Goal: Transaction & Acquisition: Book appointment/travel/reservation

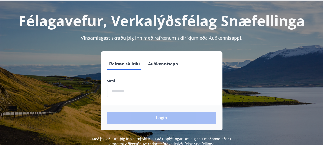
scroll to position [22, 0]
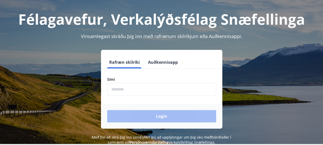
click at [128, 92] on input "phone" at bounding box center [161, 89] width 109 height 13
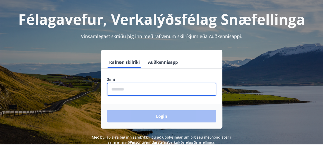
type input "********"
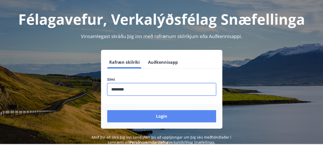
click at [155, 117] on button "Login" at bounding box center [161, 116] width 109 height 12
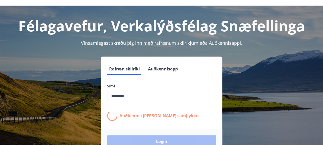
scroll to position [15, 0]
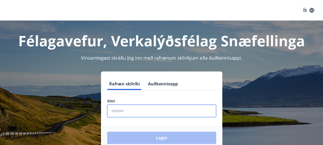
click at [119, 110] on input "phone" at bounding box center [161, 111] width 109 height 13
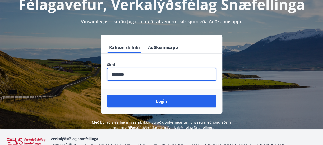
scroll to position [37, 0]
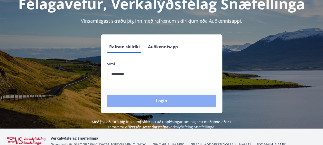
click at [158, 102] on button "Login" at bounding box center [161, 101] width 109 height 12
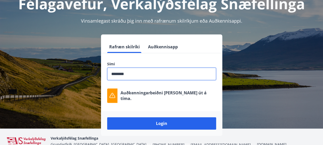
click at [138, 78] on input "phone" at bounding box center [161, 74] width 109 height 13
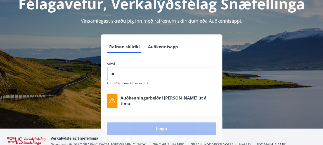
type input "*"
type input "********"
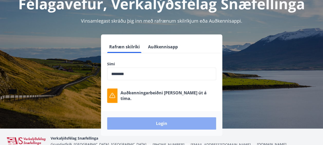
click at [164, 122] on button "Login" at bounding box center [161, 123] width 109 height 12
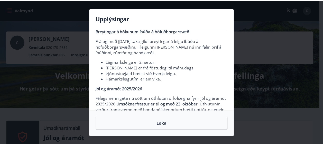
scroll to position [10, 0]
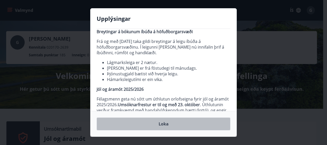
click at [181, 119] on button "Loka" at bounding box center [164, 123] width 134 height 13
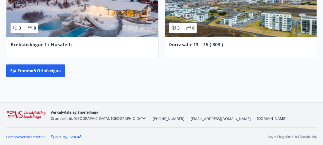
scroll to position [526, 0]
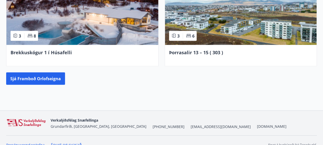
click at [220, 27] on img at bounding box center [241, 20] width 152 height 50
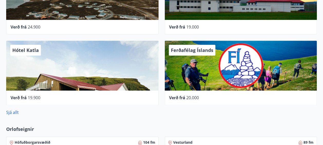
scroll to position [286, 0]
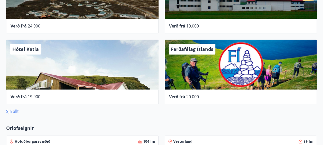
click at [14, 111] on link "Sjá allt" at bounding box center [12, 111] width 13 height 6
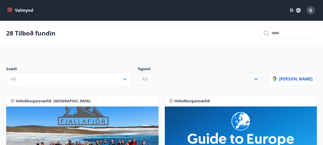
click at [259, 78] on icon "button" at bounding box center [256, 79] width 6 height 6
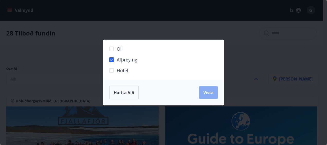
click at [211, 93] on span "Vista" at bounding box center [208, 93] width 10 height 6
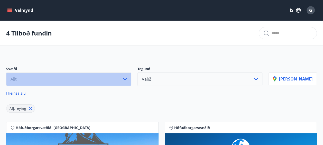
click at [128, 78] on icon "button" at bounding box center [125, 79] width 6 height 6
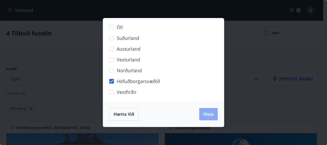
click at [200, 115] on button "Vista" at bounding box center [208, 114] width 18 height 12
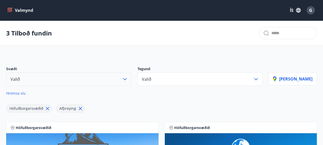
click at [11, 9] on icon "menu" at bounding box center [9, 9] width 5 height 1
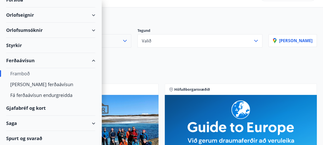
scroll to position [39, 0]
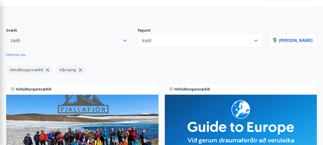
click at [145, 62] on div "Höfuðborgarsvæðið Afþreying" at bounding box center [137, 67] width 262 height 14
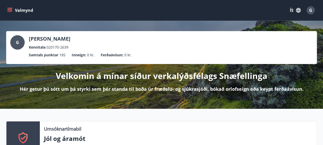
click at [297, 11] on icon "button" at bounding box center [298, 10] width 6 height 6
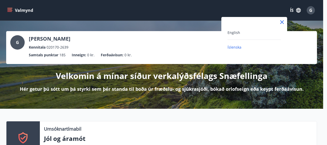
click at [284, 22] on icon at bounding box center [282, 22] width 6 height 6
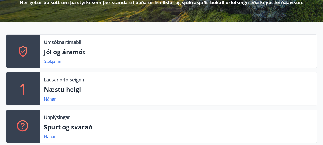
scroll to position [87, 0]
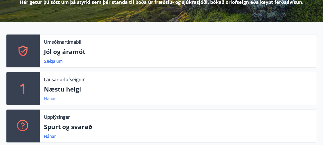
click at [49, 97] on link "Nánar" at bounding box center [50, 99] width 12 height 6
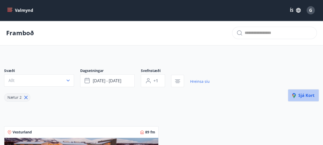
click at [302, 95] on span "Sjá kort" at bounding box center [303, 95] width 22 height 6
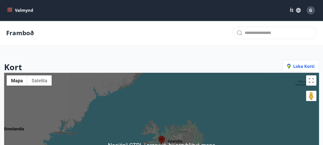
scroll to position [38, 0]
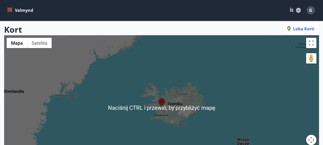
click at [179, 113] on div at bounding box center [161, 107] width 315 height 145
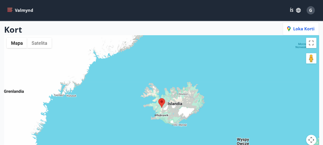
scroll to position [38, 0]
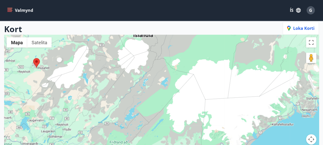
click at [307, 140] on button "Sterowanie kamerą na mapie" at bounding box center [311, 139] width 10 height 10
click at [272, 138] on button "Przesuń w lewo" at bounding box center [272, 139] width 10 height 10
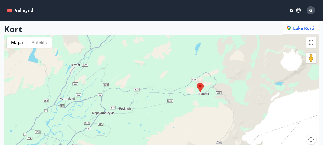
click at [13, 10] on button "Valmynd" at bounding box center [20, 10] width 29 height 9
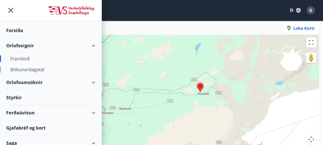
click at [25, 71] on div "Bókunardagatal" at bounding box center [50, 69] width 81 height 11
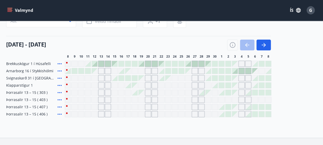
scroll to position [47, 0]
click at [59, 84] on icon at bounding box center [60, 85] width 6 height 6
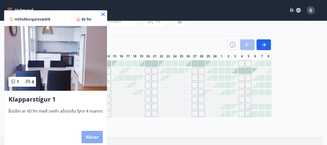
click at [94, 134] on button "Nánar" at bounding box center [91, 137] width 21 height 12
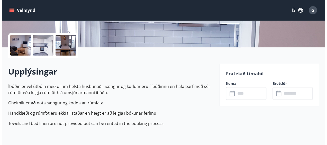
scroll to position [111, 0]
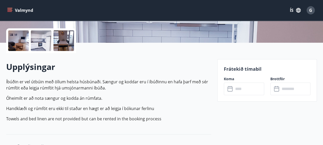
click at [230, 88] on icon at bounding box center [230, 89] width 6 height 6
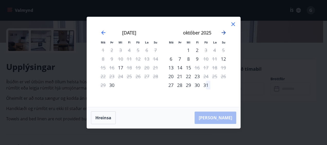
click at [222, 33] on icon "Move forward to switch to the next month." at bounding box center [223, 33] width 6 height 6
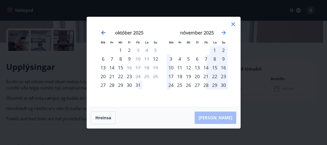
click at [102, 33] on icon "Move backward to switch to the previous month." at bounding box center [103, 33] width 4 height 4
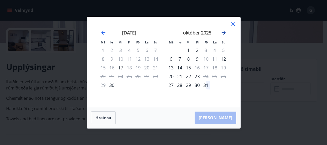
click at [223, 33] on icon "Move forward to switch to the next month." at bounding box center [223, 33] width 4 height 4
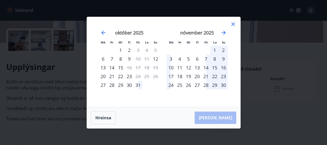
click at [140, 83] on div "31" at bounding box center [138, 85] width 9 height 9
click at [139, 86] on div "31" at bounding box center [138, 85] width 9 height 9
click at [222, 50] on div "2" at bounding box center [223, 50] width 9 height 9
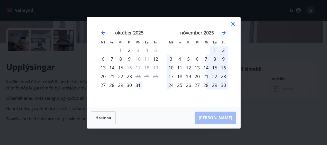
click at [215, 49] on div "1" at bounding box center [214, 50] width 9 height 9
click at [214, 54] on div "1" at bounding box center [214, 50] width 9 height 9
click at [205, 67] on div "14" at bounding box center [205, 67] width 9 height 9
click at [130, 86] on div "30" at bounding box center [129, 85] width 9 height 9
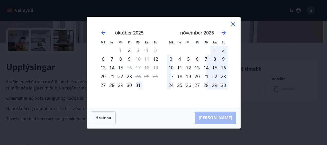
click at [130, 86] on div "30" at bounding box center [129, 85] width 9 height 9
click at [138, 84] on div "31" at bounding box center [138, 85] width 9 height 9
click at [222, 31] on icon "Move forward to switch to the next month." at bounding box center [223, 33] width 6 height 6
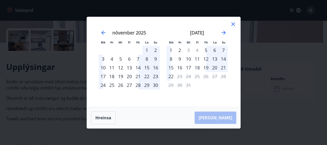
click at [148, 49] on div "1" at bounding box center [146, 50] width 9 height 9
click at [137, 59] on div "7" at bounding box center [138, 58] width 9 height 9
click at [101, 33] on icon "Move backward to switch to the previous month." at bounding box center [103, 33] width 6 height 6
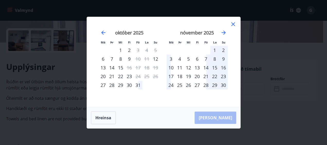
click at [220, 114] on div "[PERSON_NAME]" at bounding box center [163, 117] width 153 height 21
click at [135, 85] on div "31" at bounding box center [138, 85] width 9 height 9
click at [108, 115] on button "Hreinsa" at bounding box center [103, 117] width 25 height 13
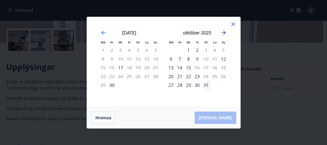
click at [225, 31] on icon "Move forward to switch to the next month." at bounding box center [223, 33] width 6 height 6
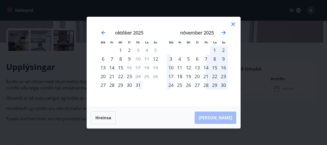
click at [139, 85] on div "31" at bounding box center [138, 85] width 9 height 9
click at [220, 50] on div "2" at bounding box center [223, 50] width 9 height 9
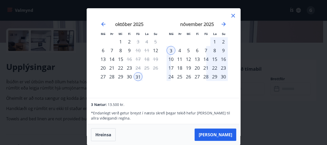
click at [224, 40] on div "2" at bounding box center [223, 41] width 9 height 9
click at [222, 23] on icon "Move forward to switch to the next month." at bounding box center [223, 24] width 6 height 6
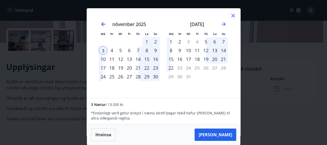
click at [101, 25] on icon "Move backward to switch to the previous month." at bounding box center [103, 24] width 6 height 6
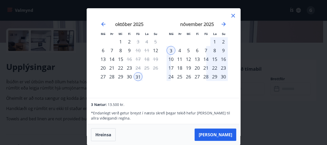
click at [137, 77] on div "31" at bounding box center [138, 76] width 9 height 9
click at [109, 136] on button "Hreinsa" at bounding box center [103, 134] width 25 height 13
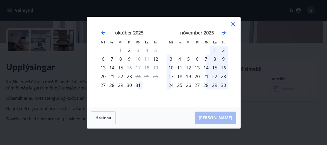
click at [212, 49] on div "1" at bounding box center [214, 50] width 9 height 9
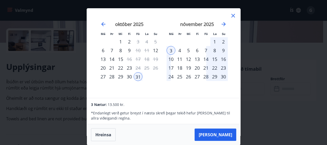
scroll to position [1, 0]
click at [222, 39] on div "2" at bounding box center [223, 41] width 9 height 9
click at [213, 41] on div "1" at bounding box center [214, 41] width 9 height 9
click at [106, 136] on button "Hreinsa" at bounding box center [103, 134] width 25 height 13
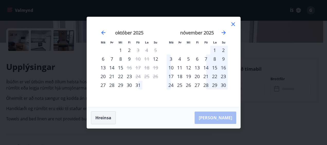
scroll to position [0, 0]
click at [206, 67] on div "14" at bounding box center [205, 67] width 9 height 9
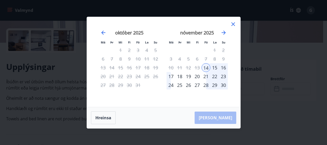
click at [223, 67] on div "16" at bounding box center [223, 67] width 9 height 9
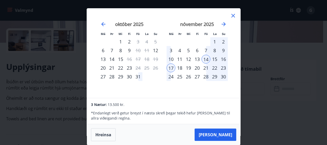
click at [223, 57] on div "16" at bounding box center [223, 59] width 9 height 9
drag, startPoint x: 223, startPoint y: 57, endPoint x: 231, endPoint y: 62, distance: 9.7
click at [231, 62] on div "[DATE] 1 2 3 4 5 6 7 8 9 10 11 12 13 14 15 16 17 18 19 20 21 22 23 24 25 26 27 …" at bounding box center [231, 57] width 272 height 84
click at [98, 134] on button "Hreinsa" at bounding box center [103, 134] width 25 height 13
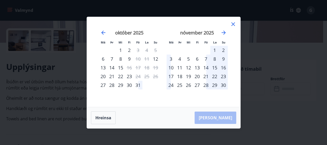
click at [135, 85] on div "31" at bounding box center [138, 85] width 9 height 9
click at [224, 48] on div "2" at bounding box center [223, 50] width 9 height 9
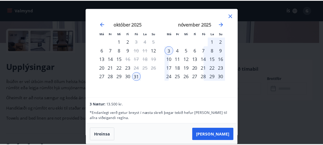
scroll to position [1, 0]
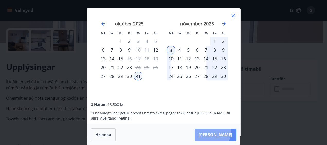
click at [228, 131] on button "[PERSON_NAME]" at bounding box center [215, 134] width 42 height 12
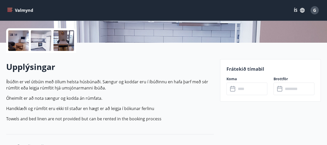
type input "******"
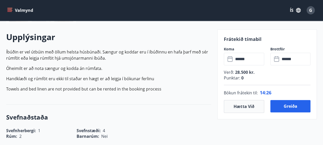
scroll to position [142, 0]
click at [238, 112] on div "Frátekið tímabil Koma ​ ****** ​ Brottför ​ ****** ​ Verð : 28.500 kr. Punktar …" at bounding box center [266, 74] width 99 height 90
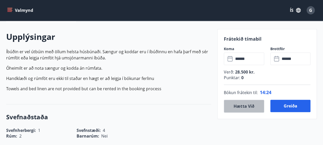
click at [239, 108] on button "Hætta við" at bounding box center [244, 106] width 40 height 13
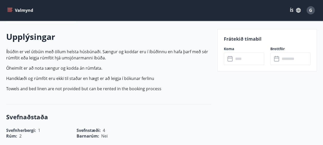
click at [230, 60] on icon at bounding box center [230, 59] width 6 height 6
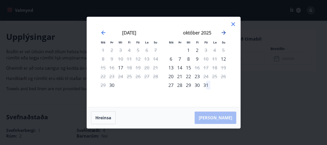
click at [224, 33] on icon "Move forward to switch to the next month." at bounding box center [223, 33] width 4 height 4
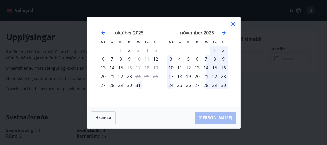
click at [213, 51] on div "1" at bounding box center [214, 50] width 9 height 9
click at [106, 119] on button "Hreinsa" at bounding box center [103, 117] width 25 height 13
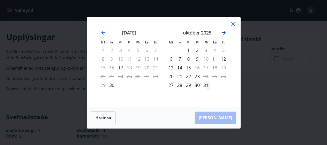
click at [224, 35] on icon "Move forward to switch to the next month." at bounding box center [223, 33] width 6 height 6
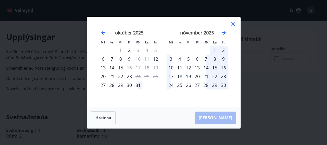
click at [214, 49] on div "1" at bounding box center [214, 50] width 9 height 9
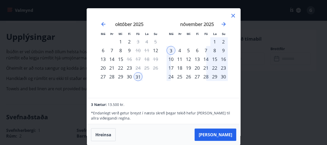
click at [138, 86] on div "[DATE] 1 2 3 4 5 6 7 8 9 10 11 12 13 14 15 16 17 18 19 20 21 22 23 24 25 26 27 …" at bounding box center [129, 57] width 68 height 84
click at [102, 23] on icon "Move backward to switch to the previous month." at bounding box center [103, 24] width 4 height 4
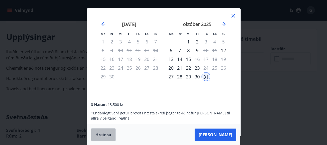
click at [104, 137] on button "Hreinsa" at bounding box center [103, 134] width 25 height 13
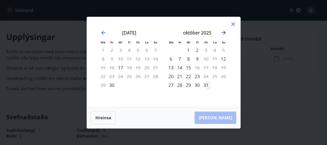
click at [223, 31] on icon "Move forward to switch to the next month." at bounding box center [223, 33] width 6 height 6
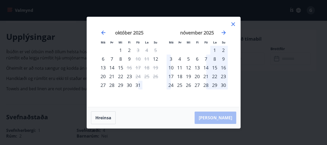
click at [206, 58] on div "7" at bounding box center [205, 58] width 9 height 9
click at [223, 59] on div "9" at bounding box center [223, 58] width 9 height 9
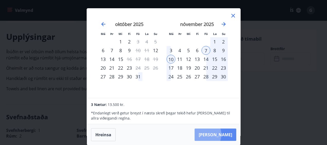
click at [219, 134] on button "[PERSON_NAME]" at bounding box center [215, 134] width 42 height 12
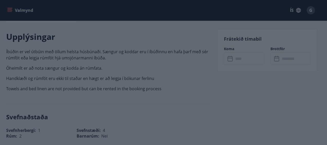
type input "******"
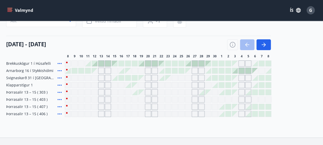
scroll to position [51, 0]
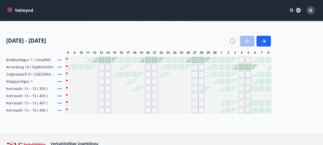
click at [58, 88] on icon at bounding box center [60, 89] width 6 height 6
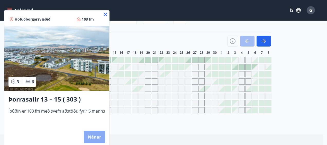
click at [93, 138] on button "Nánar" at bounding box center [94, 137] width 21 height 12
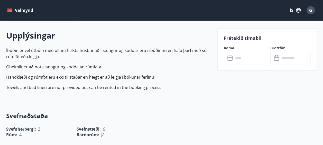
scroll to position [143, 0]
click at [229, 59] on icon at bounding box center [230, 58] width 6 height 6
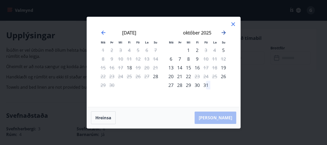
click at [226, 31] on icon "Move forward to switch to the next month." at bounding box center [223, 33] width 6 height 6
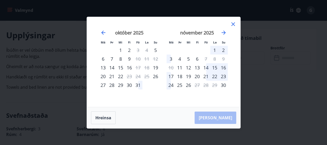
click at [206, 66] on div "14" at bounding box center [205, 67] width 9 height 9
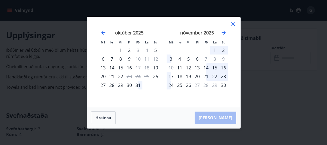
click at [206, 66] on div "14" at bounding box center [205, 67] width 9 height 9
click at [106, 117] on button "Hreinsa" at bounding box center [103, 117] width 25 height 13
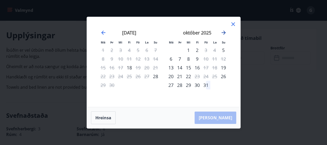
click at [223, 34] on icon "Move forward to switch to the next month." at bounding box center [223, 33] width 6 height 6
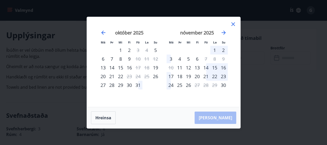
click at [206, 68] on div "14" at bounding box center [205, 67] width 9 height 9
click at [223, 68] on div "16" at bounding box center [223, 67] width 9 height 9
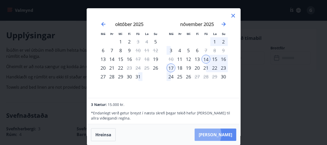
click at [219, 134] on button "[PERSON_NAME]" at bounding box center [215, 134] width 42 height 12
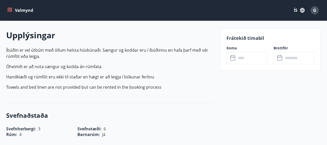
type input "******"
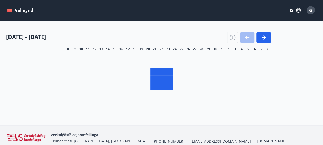
scroll to position [54, 0]
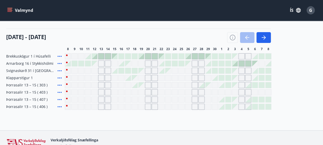
click at [60, 77] on icon at bounding box center [60, 78] width 6 height 6
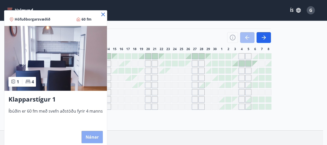
click at [93, 136] on button "Nánar" at bounding box center [91, 137] width 21 height 12
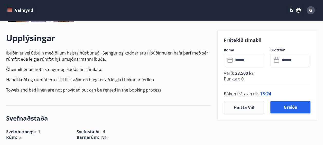
scroll to position [143, 0]
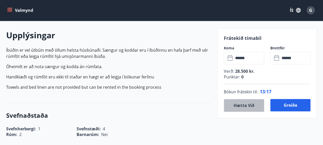
click at [246, 104] on button "Hætta við" at bounding box center [244, 105] width 40 height 13
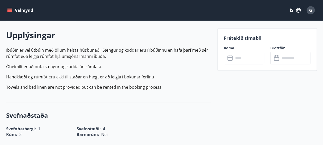
click at [230, 58] on icon at bounding box center [230, 58] width 6 height 6
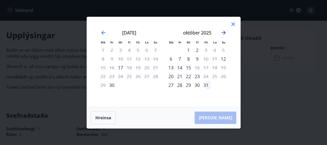
click at [223, 32] on icon "Move forward to switch to the next month." at bounding box center [223, 33] width 6 height 6
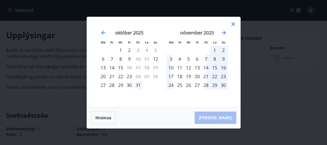
click at [139, 85] on div "31" at bounding box center [138, 85] width 9 height 9
click at [139, 82] on div "31" at bounding box center [138, 85] width 9 height 9
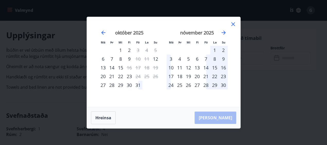
click at [139, 82] on div "31" at bounding box center [138, 85] width 9 height 9
click at [105, 116] on button "Hreinsa" at bounding box center [103, 117] width 25 height 13
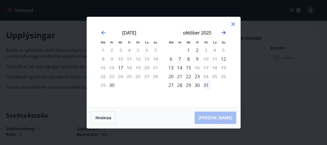
click at [222, 32] on icon "Move forward to switch to the next month." at bounding box center [223, 33] width 6 height 6
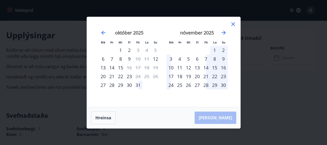
click at [139, 83] on div "31" at bounding box center [138, 85] width 9 height 9
click at [223, 50] on div "2" at bounding box center [223, 50] width 9 height 9
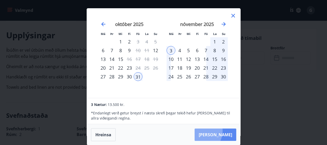
click at [215, 131] on button "[PERSON_NAME]" at bounding box center [215, 134] width 42 height 12
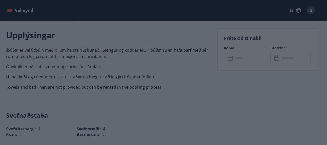
type input "******"
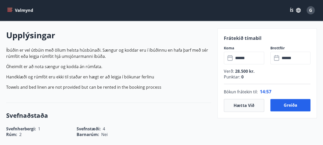
scroll to position [181, 0]
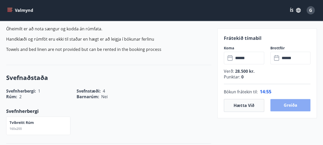
click at [295, 102] on button "Greiða" at bounding box center [290, 105] width 40 height 12
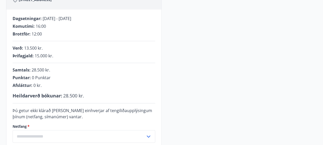
scroll to position [129, 0]
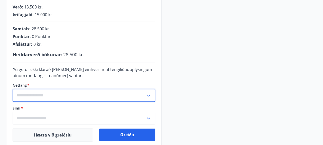
click at [53, 92] on input "text" at bounding box center [79, 95] width 133 height 13
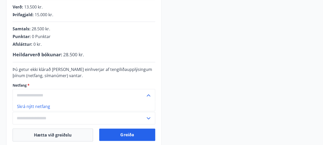
click at [147, 95] on icon at bounding box center [149, 95] width 4 height 2
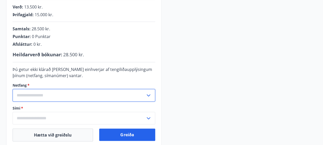
click at [20, 96] on input "text" at bounding box center [79, 95] width 133 height 13
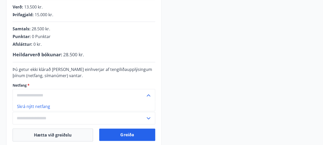
click at [55, 98] on input "text" at bounding box center [79, 95] width 133 height 13
click at [291, 26] on div "Klapparstígur 1 Klapparstígur 1 - 101 Reykjavík Dagsetningar : [DATE] - [DATE] …" at bounding box center [161, 44] width 311 height 208
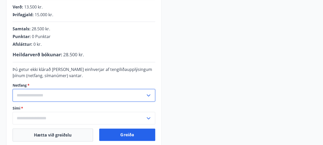
click at [31, 94] on input "text" at bounding box center [79, 95] width 133 height 13
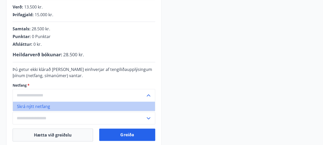
click at [37, 104] on li "Skrá nýtt netfang" at bounding box center [84, 105] width 142 height 9
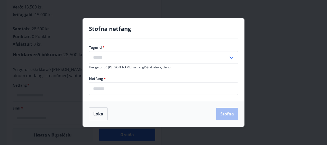
click at [232, 58] on icon at bounding box center [231, 57] width 6 height 6
click at [272, 47] on div "Stofna netfang Tegund   * [PERSON_NAME] ​ Hér getur þú [PERSON_NAME] netfangið …" at bounding box center [163, 72] width 327 height 145
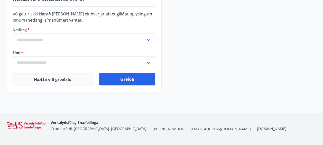
scroll to position [170, 0]
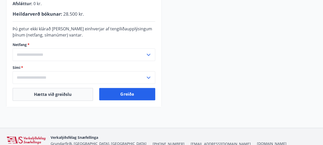
click at [149, 76] on icon at bounding box center [148, 77] width 6 height 6
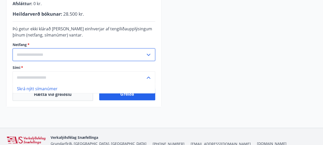
click at [18, 54] on input "text" at bounding box center [79, 54] width 133 height 13
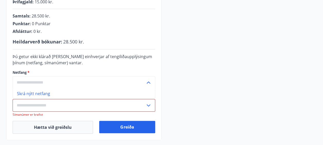
scroll to position [142, 0]
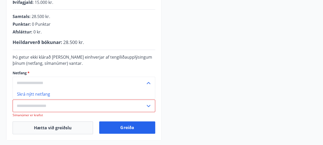
click at [109, 81] on input "text" at bounding box center [79, 83] width 133 height 13
click at [211, 54] on div "Klapparstígur 1 Klapparstígur 1 - 101 Reykjavík Dagsetningar : [DATE] - [DATE] …" at bounding box center [161, 34] width 311 height 213
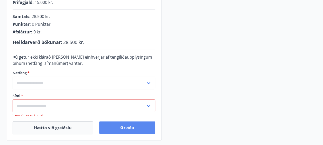
click at [120, 129] on button "Greiða" at bounding box center [127, 127] width 56 height 12
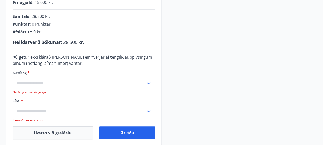
click at [148, 81] on icon at bounding box center [148, 83] width 6 height 6
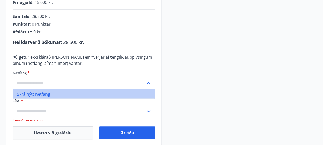
click at [39, 92] on li "Skrá nýtt netfang" at bounding box center [84, 93] width 142 height 9
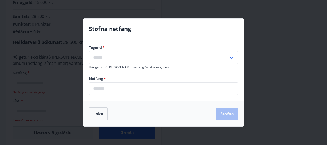
click at [232, 57] on icon at bounding box center [231, 57] width 6 height 6
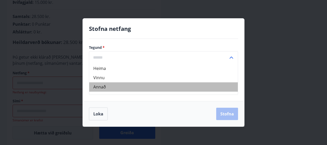
click at [101, 86] on li "Annað" at bounding box center [163, 86] width 148 height 9
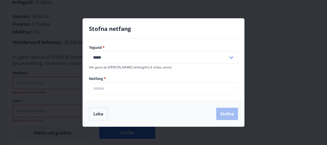
click at [232, 55] on icon at bounding box center [231, 57] width 6 height 6
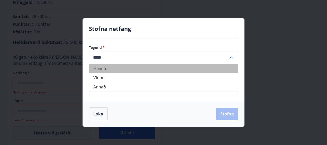
click at [105, 68] on li "Heima" at bounding box center [163, 68] width 148 height 9
type input "*****"
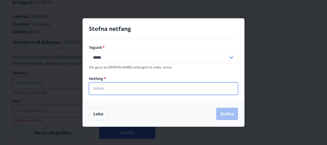
click at [108, 86] on input "email" at bounding box center [163, 88] width 149 height 13
type input "*"
click at [140, 87] on input "**" at bounding box center [163, 88] width 149 height 13
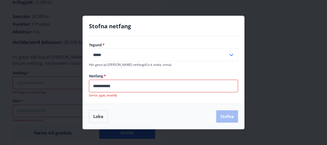
click at [127, 87] on input "**********" at bounding box center [163, 86] width 149 height 13
click at [144, 89] on input "**********" at bounding box center [163, 86] width 149 height 13
type input "**********"
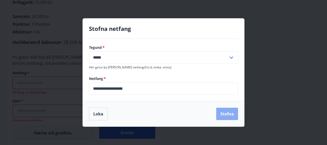
click at [228, 115] on button "Stofna" at bounding box center [227, 114] width 22 height 12
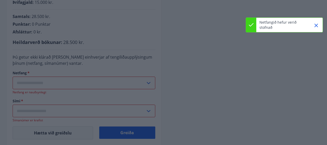
type input "**********"
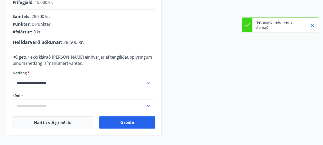
click at [148, 104] on icon at bounding box center [148, 106] width 6 height 6
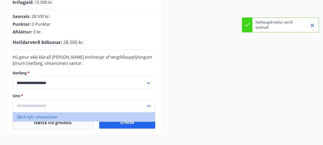
click at [49, 116] on li "Skrá nýtt símanúmer" at bounding box center [84, 116] width 142 height 9
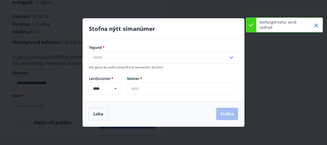
click at [231, 58] on icon at bounding box center [231, 57] width 6 height 6
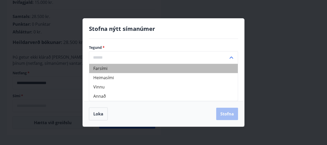
click at [100, 69] on li "Farsími" at bounding box center [163, 68] width 148 height 9
type input "*******"
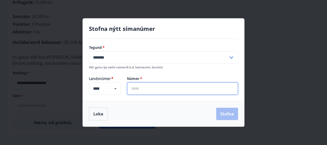
click at [143, 94] on input "text" at bounding box center [182, 88] width 111 height 13
type input "*******"
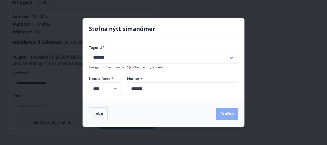
click at [236, 113] on button "Stofna" at bounding box center [227, 114] width 22 height 12
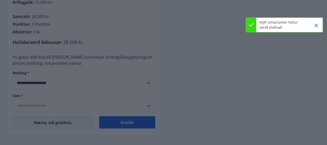
type input "**********"
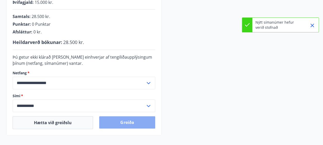
click at [126, 123] on button "Greiða" at bounding box center [127, 122] width 56 height 12
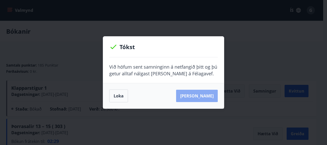
click at [206, 92] on button "Sjá samning" at bounding box center [197, 96] width 42 height 12
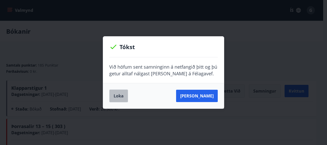
click at [114, 99] on button "Loka" at bounding box center [118, 95] width 19 height 13
